Goal: Information Seeking & Learning: Get advice/opinions

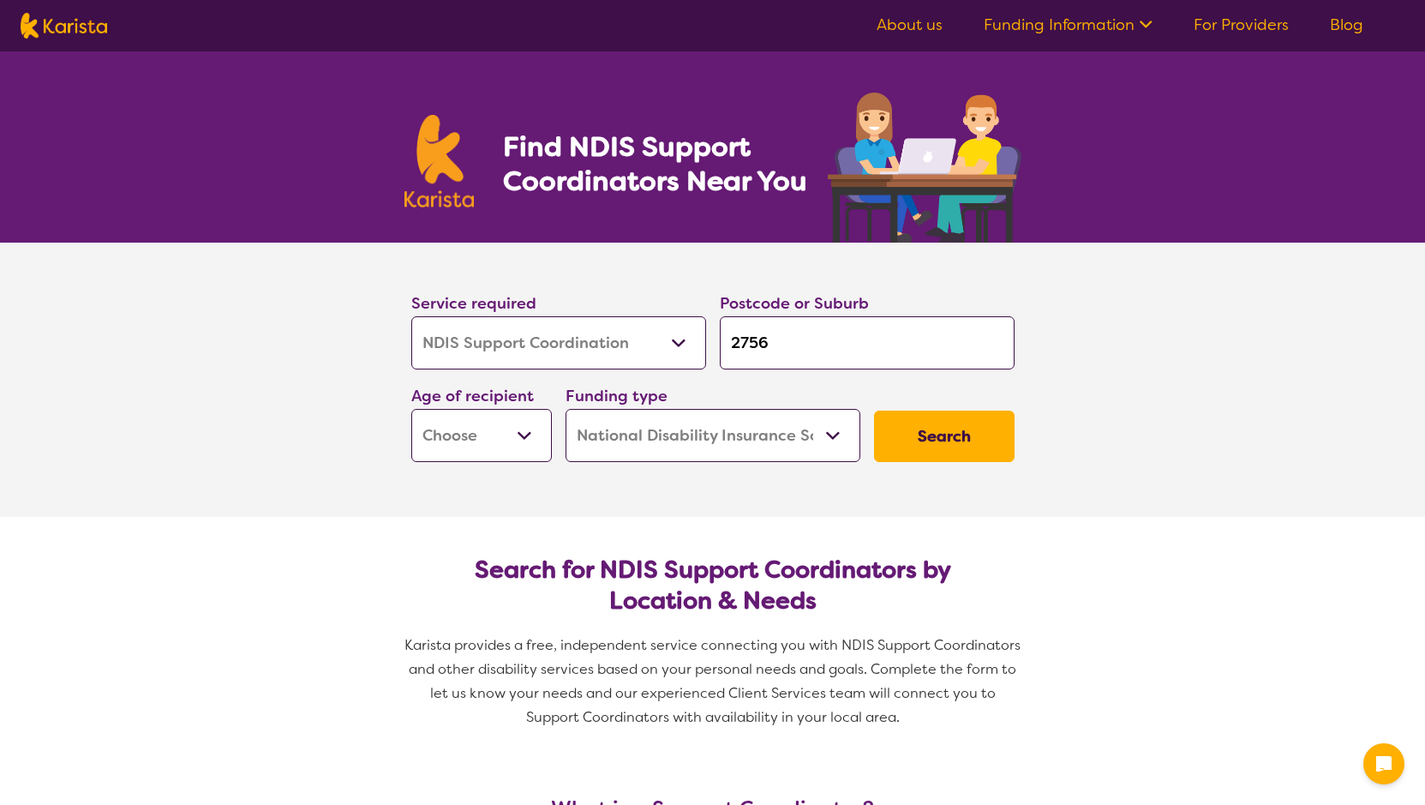
select select "NDIS Support Coordination"
select select "NDIS"
select select "NDIS Support Coordination"
select select "NDIS"
click at [532, 442] on select "Early Childhood - 0 to 9 Child - 10 to 11 Adolescent - 12 to 17 Adult - 18 to 6…" at bounding box center [481, 435] width 141 height 53
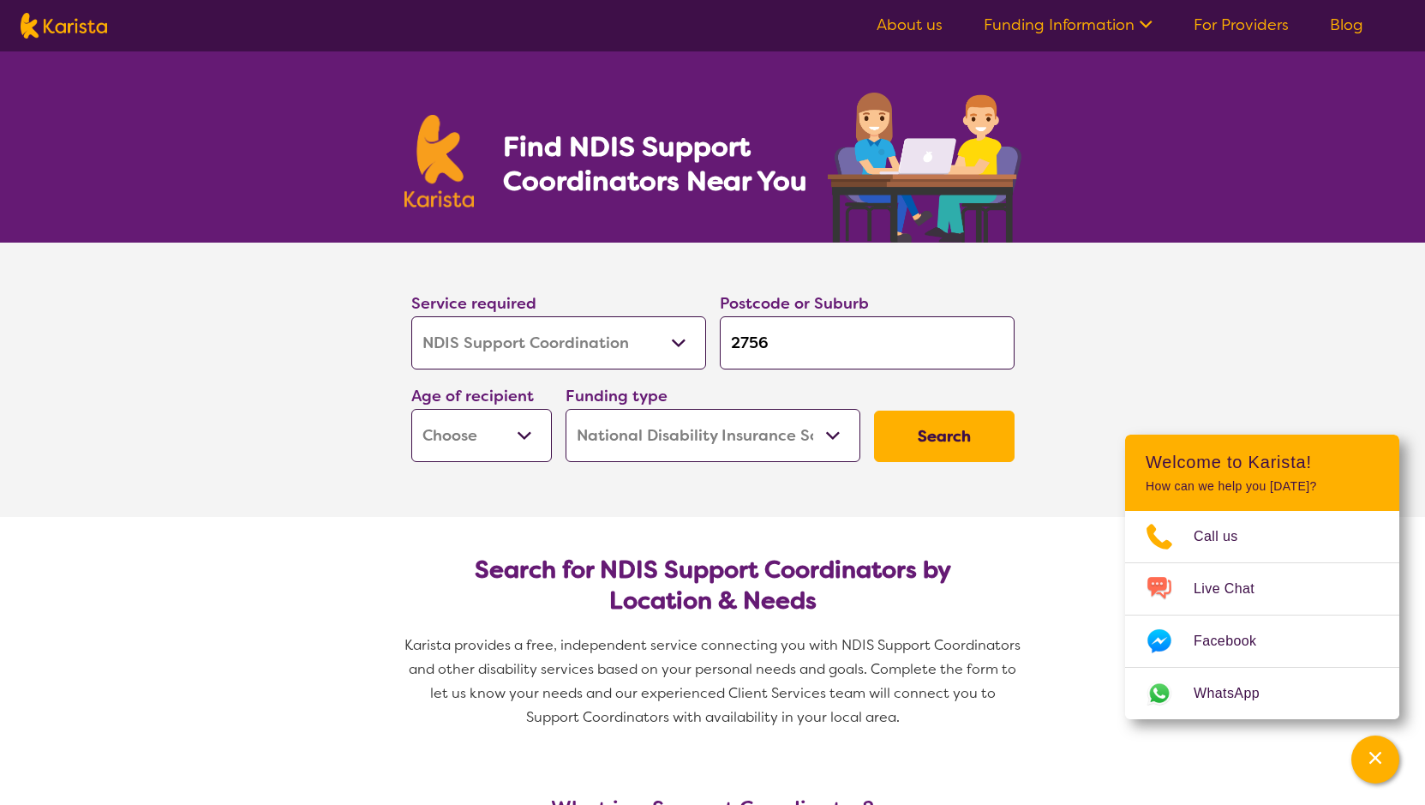
select select "AD"
click at [411, 409] on select "Early Childhood - 0 to 9 Child - 10 to 11 Adolescent - 12 to 17 Adult - 18 to 6…" at bounding box center [481, 435] width 141 height 53
select select "AD"
click at [927, 435] on button "Search" at bounding box center [944, 436] width 141 height 51
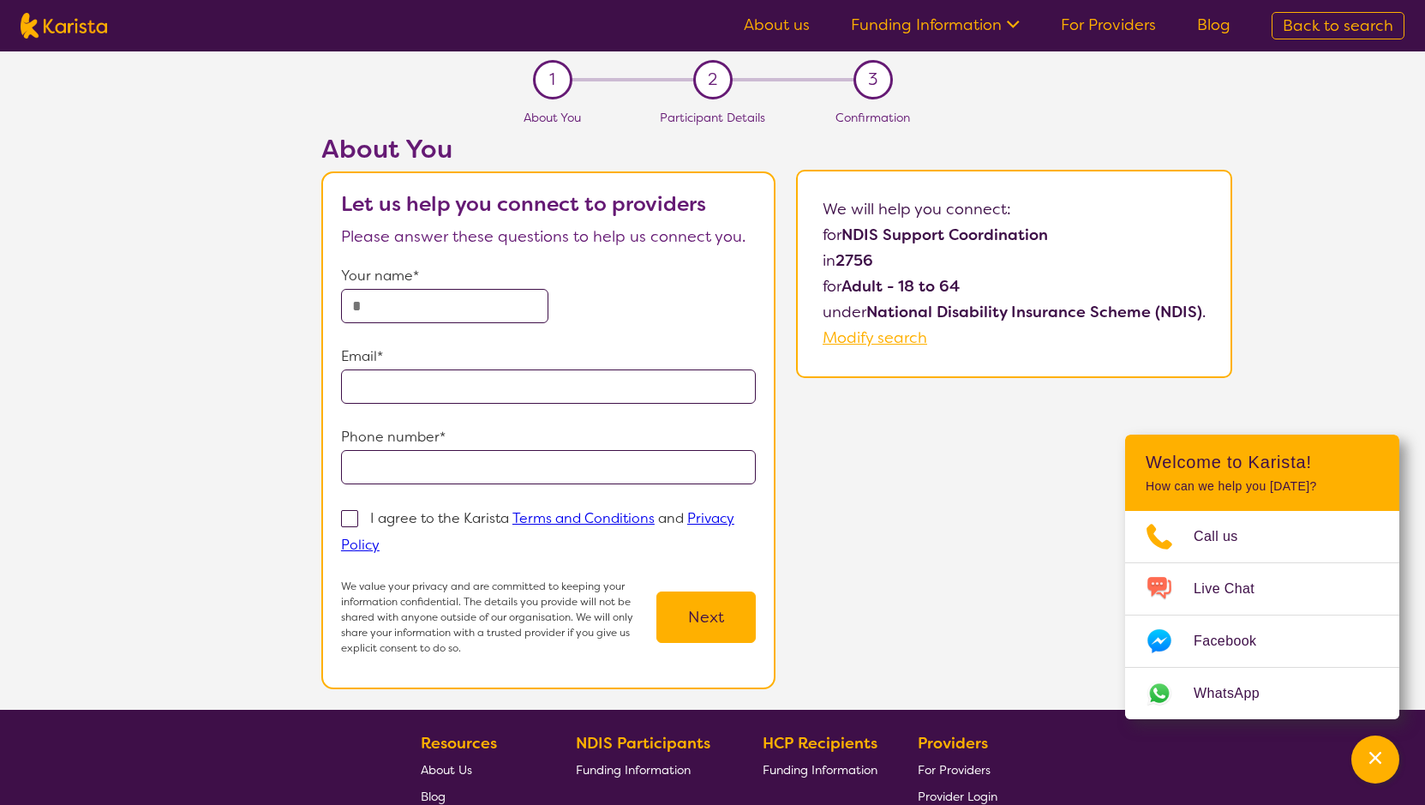
select select "NDIS Support Coordination"
select select "AD"
select select "NDIS"
select select "NDIS Support Coordination"
select select "AD"
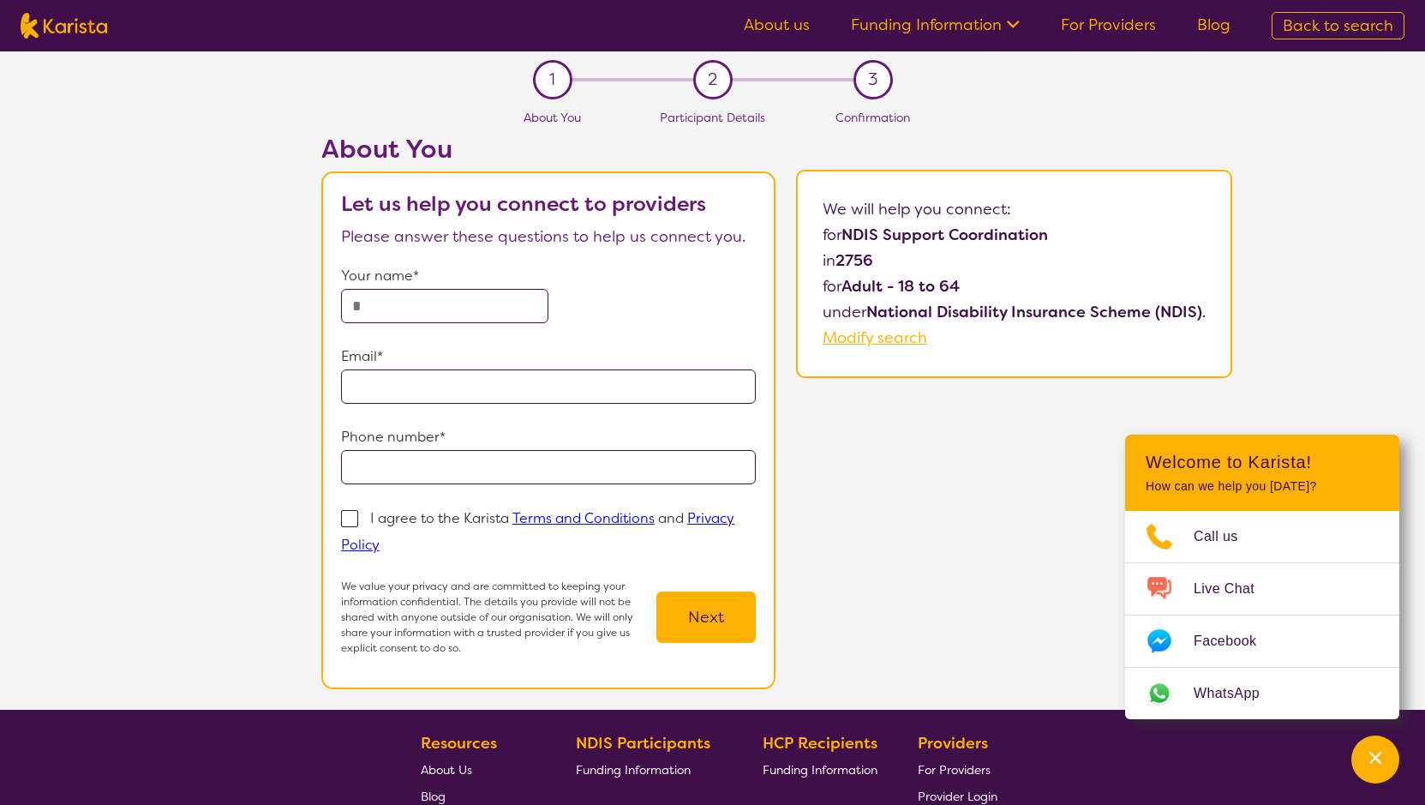
select select "NDIS"
